Goal: Task Accomplishment & Management: Manage account settings

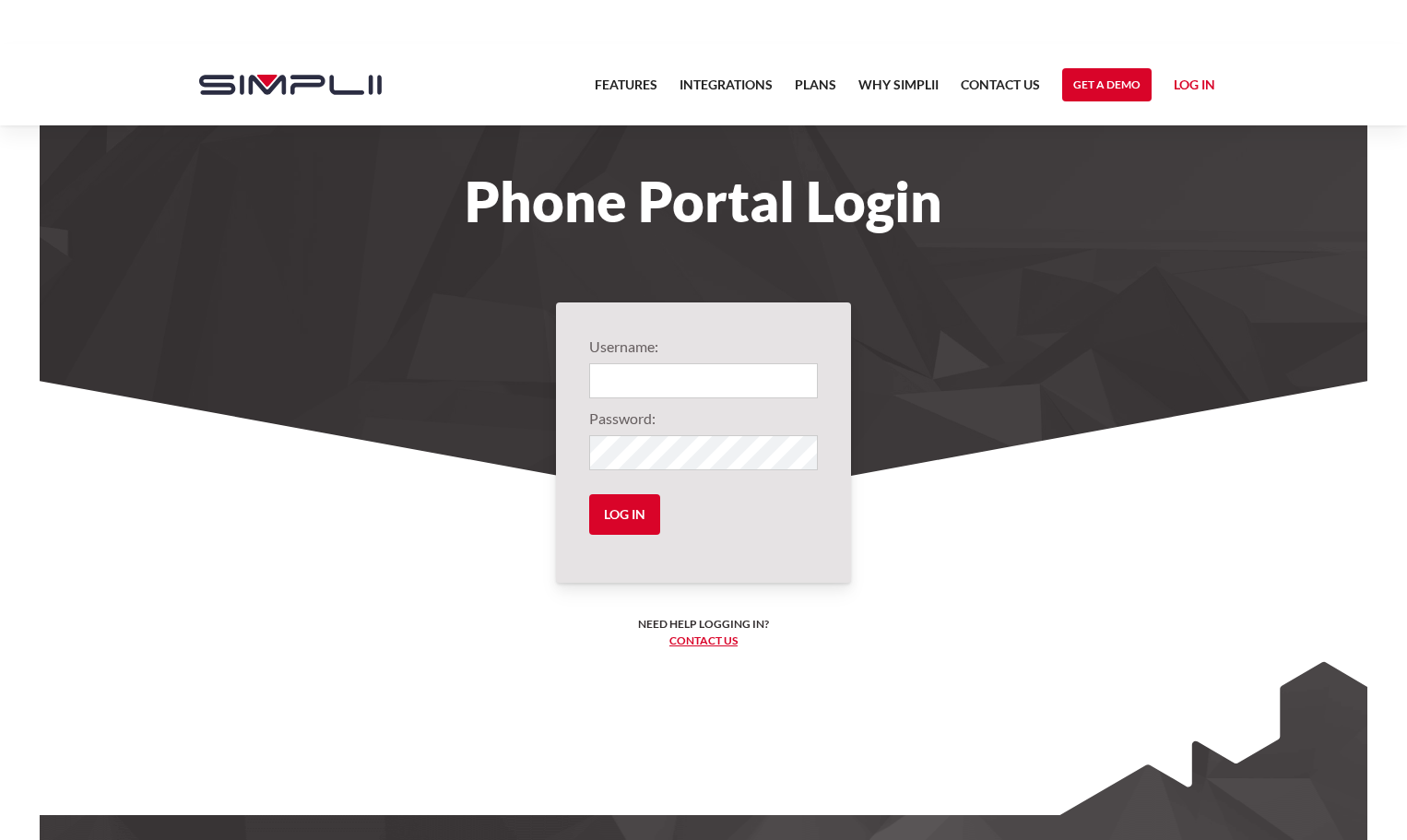
type input "317@CMR"
click at [601, 508] on input "Log in" at bounding box center [624, 514] width 71 height 41
click at [611, 522] on input "Log in" at bounding box center [624, 514] width 71 height 41
click at [611, 523] on input "Log in" at bounding box center [624, 514] width 71 height 41
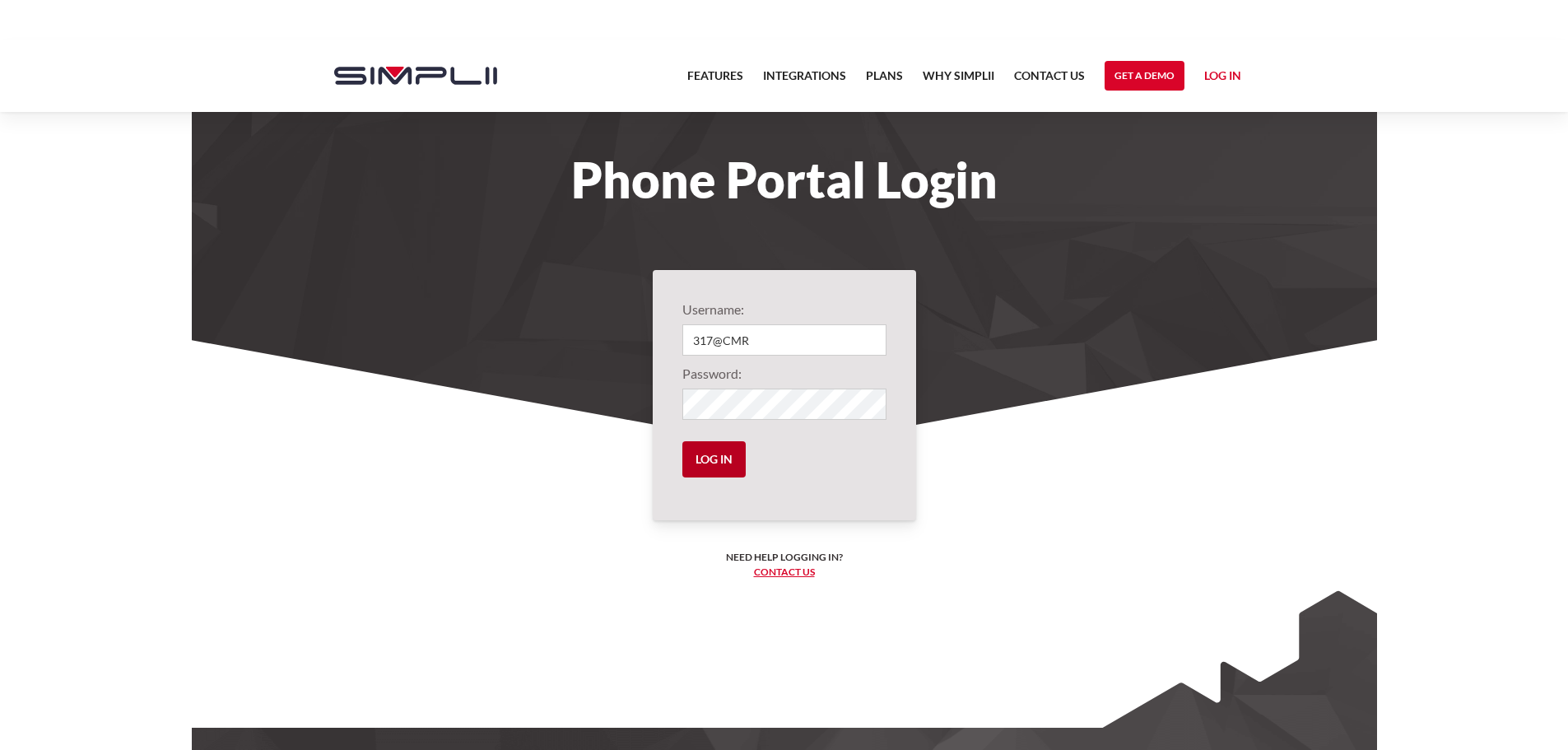
click at [707, 451] on input "Log in" at bounding box center [714, 459] width 63 height 36
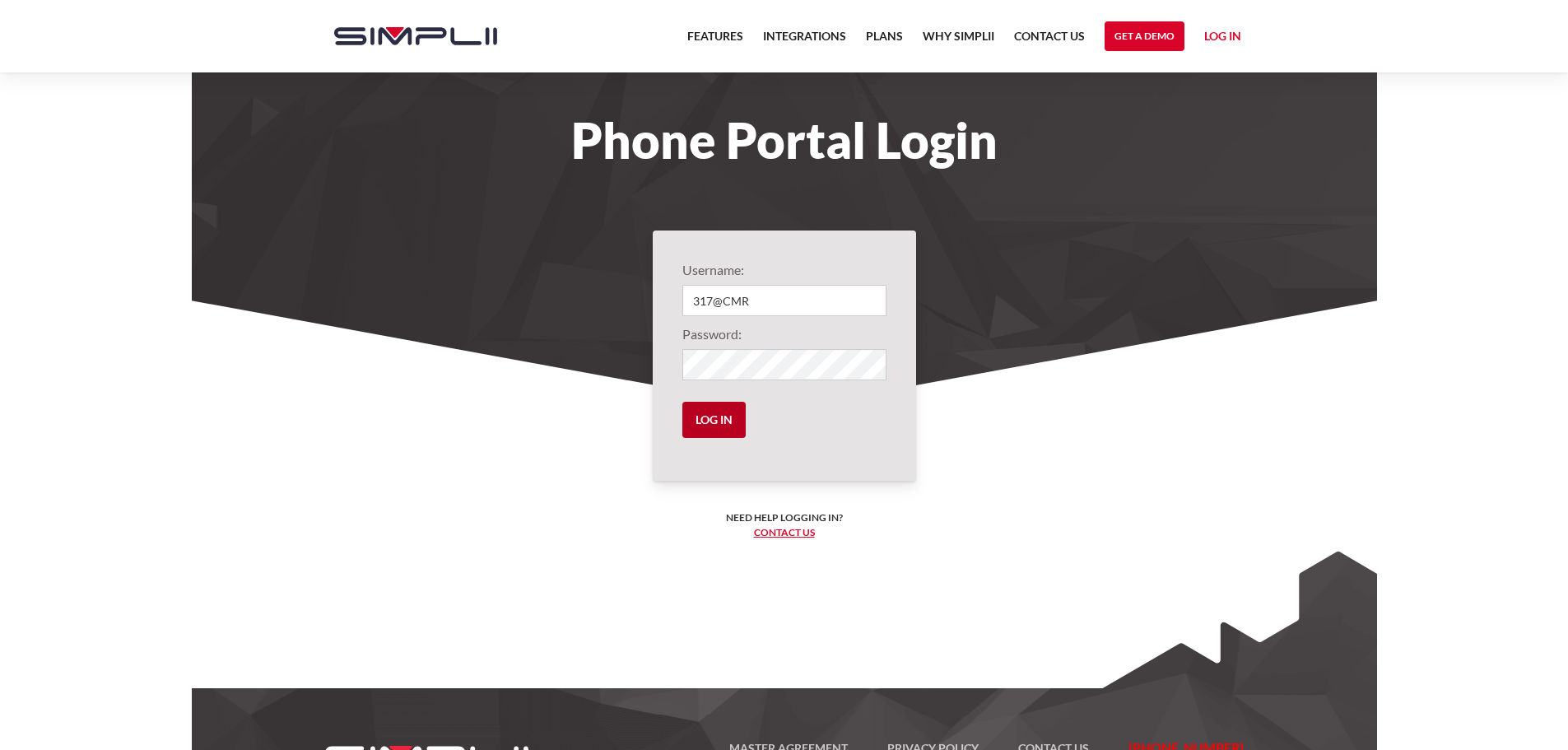
click at [716, 407] on input "Log in" at bounding box center [714, 420] width 63 height 36
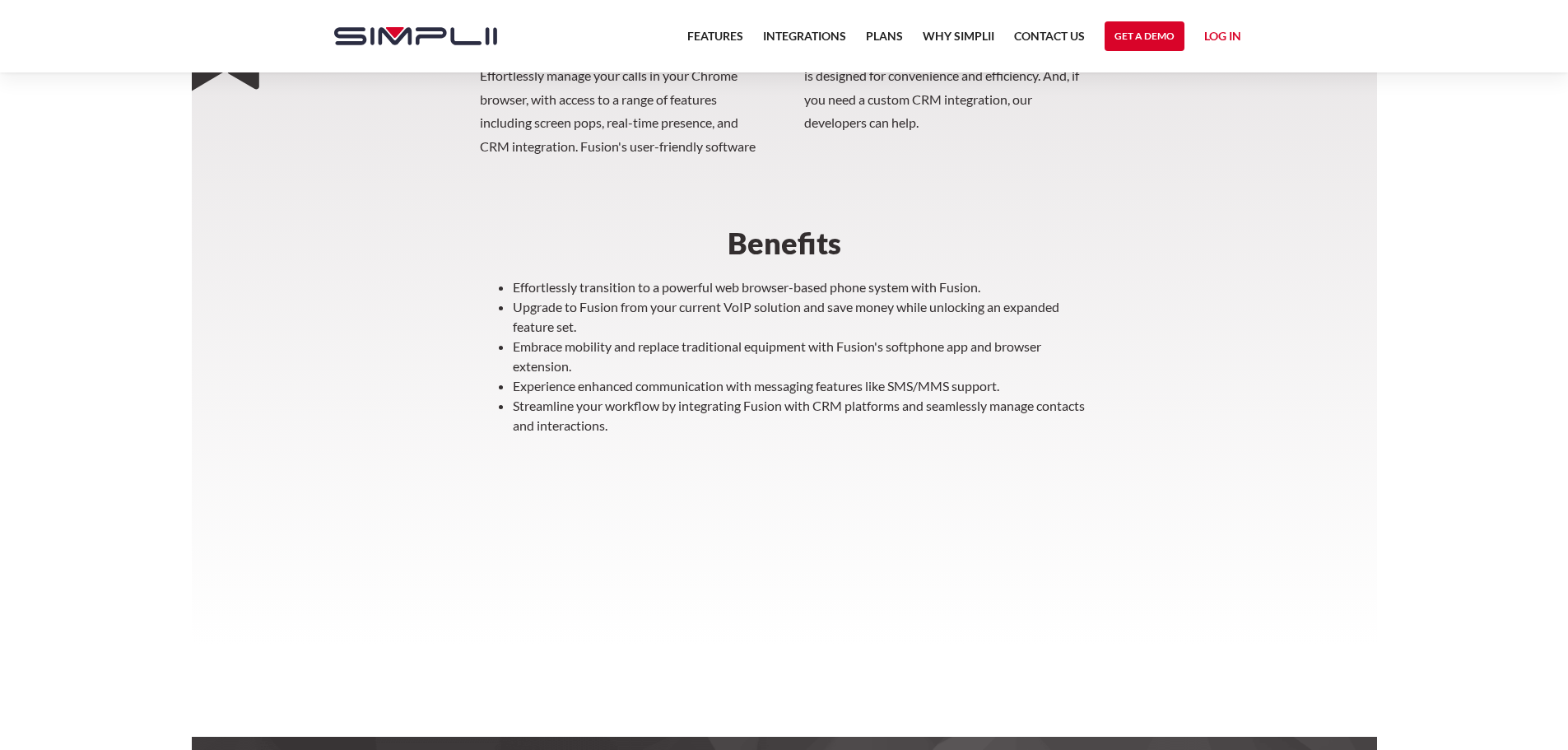
scroll to position [640, 0]
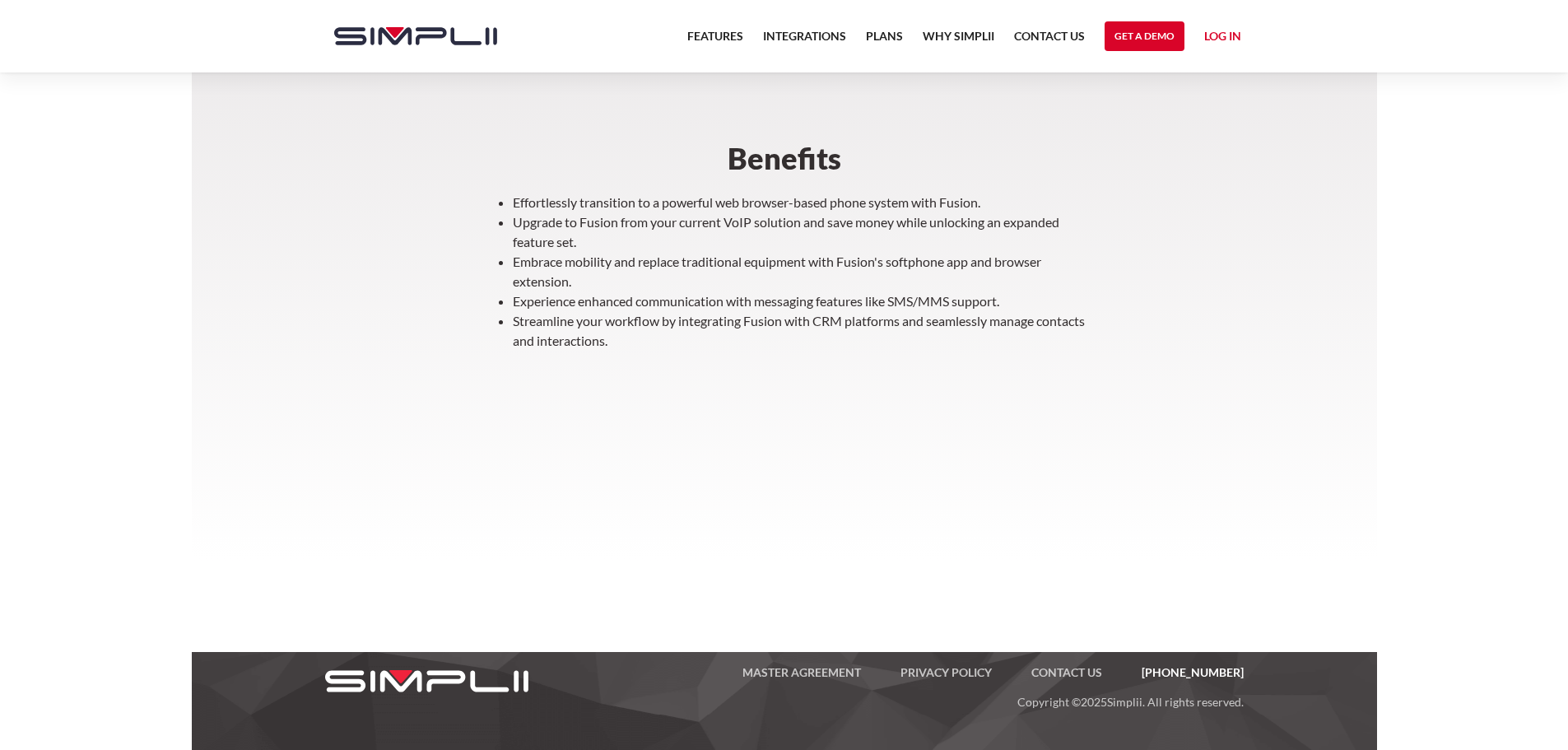
click at [1200, 39] on nav "Features Integrations PRoducts Plans Why Simplii Contact US Master Agreement Ge…" at bounding box center [963, 36] width 573 height 73
click at [1210, 37] on link "Log in" at bounding box center [1222, 38] width 37 height 25
